Goal: Check status: Check status

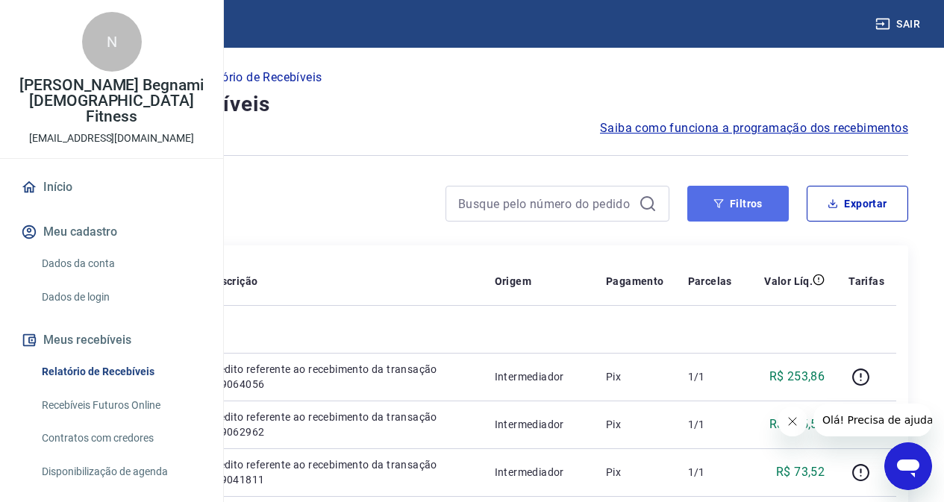
click at [751, 192] on button "Filtros" at bounding box center [737, 204] width 101 height 36
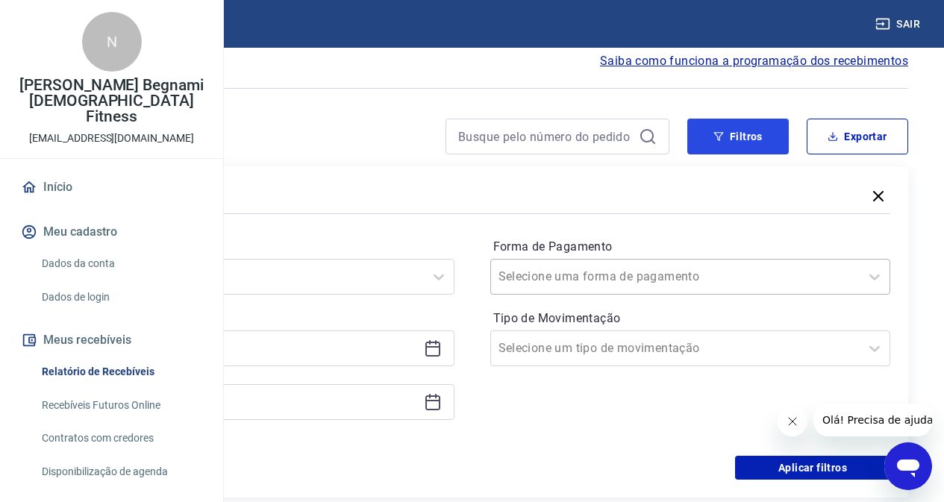
scroll to position [149, 0]
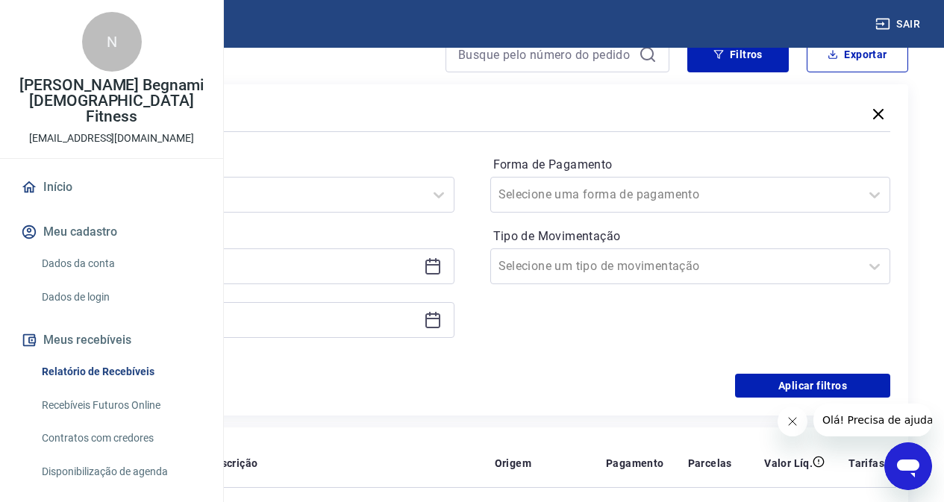
click at [440, 261] on icon at bounding box center [432, 267] width 15 height 15
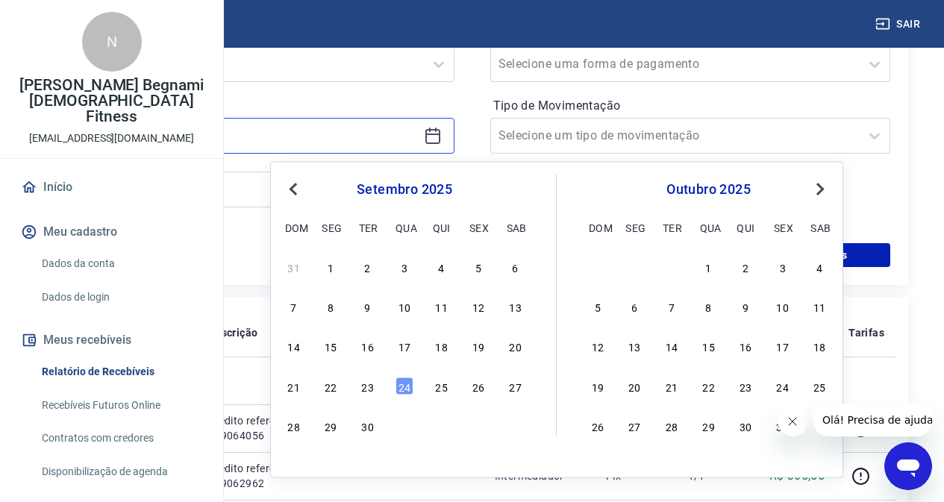
scroll to position [298, 0]
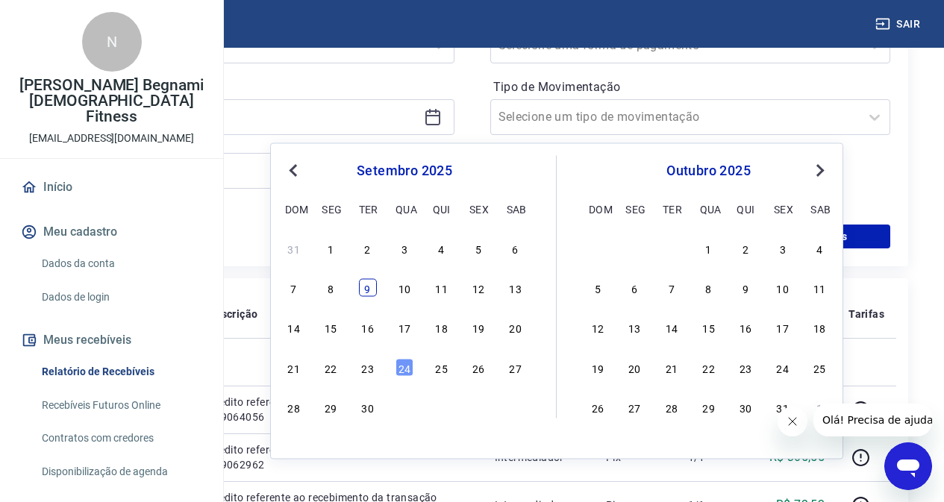
click at [371, 287] on div "9" at bounding box center [368, 288] width 18 height 18
type input "09/09/2025"
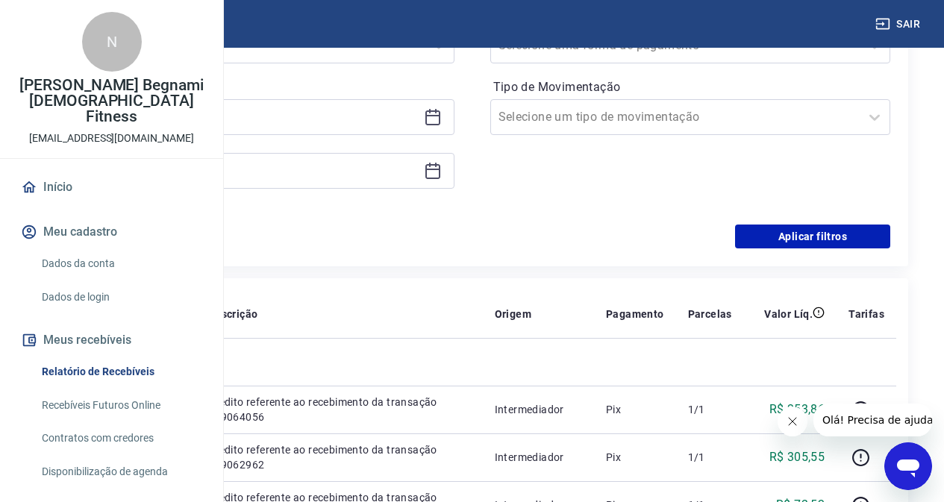
click at [442, 167] on icon at bounding box center [433, 171] width 18 height 18
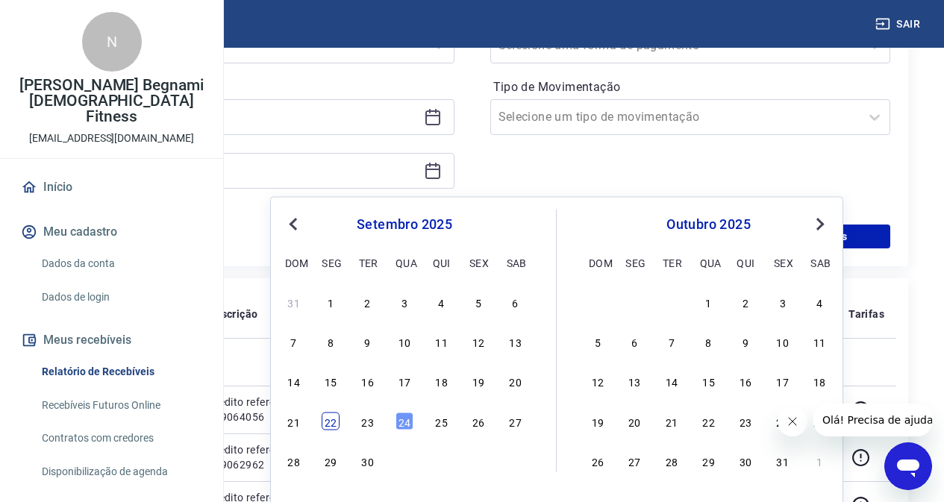
click at [339, 419] on div "22" at bounding box center [330, 421] width 18 height 18
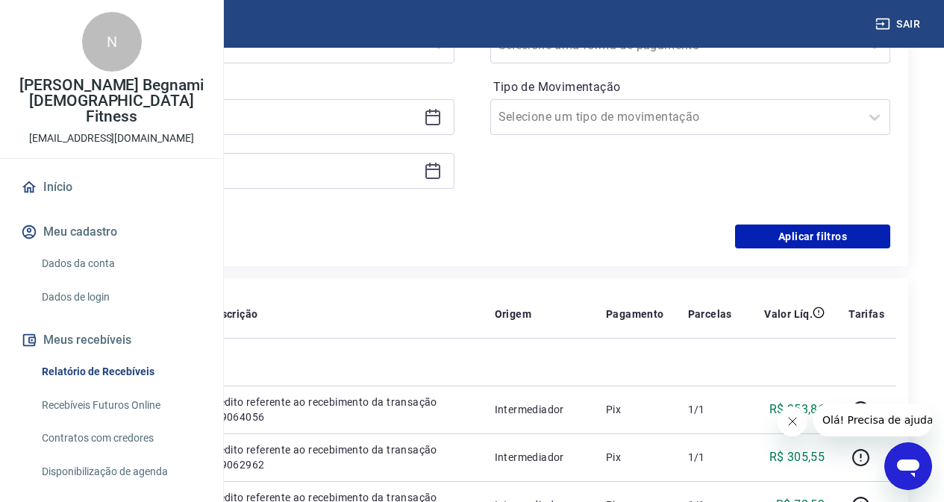
type input "22/09/2025"
click at [860, 239] on button "Aplicar filtros" at bounding box center [812, 237] width 155 height 24
